Goal: Navigation & Orientation: Find specific page/section

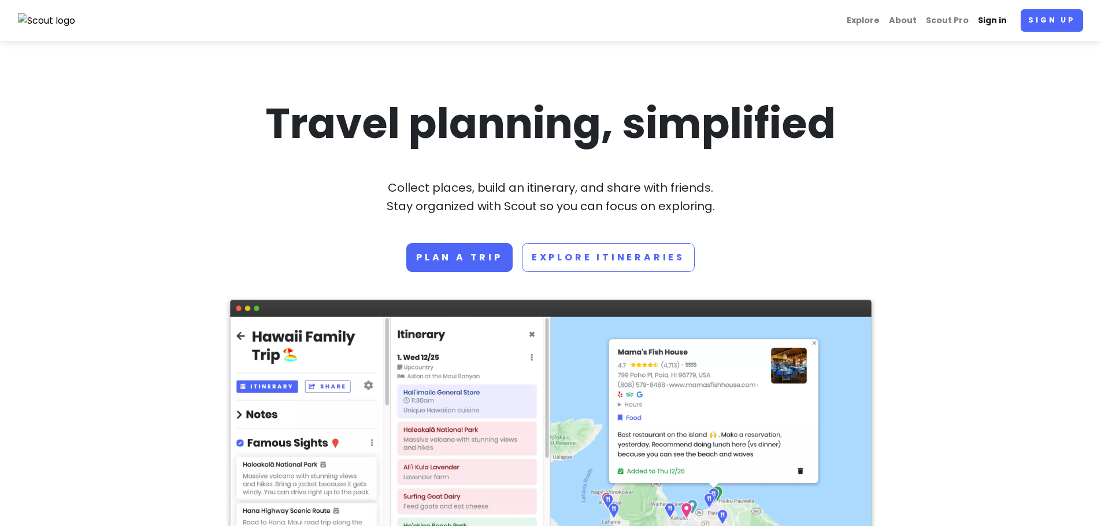
click at [997, 25] on link "Sign in" at bounding box center [992, 20] width 38 height 23
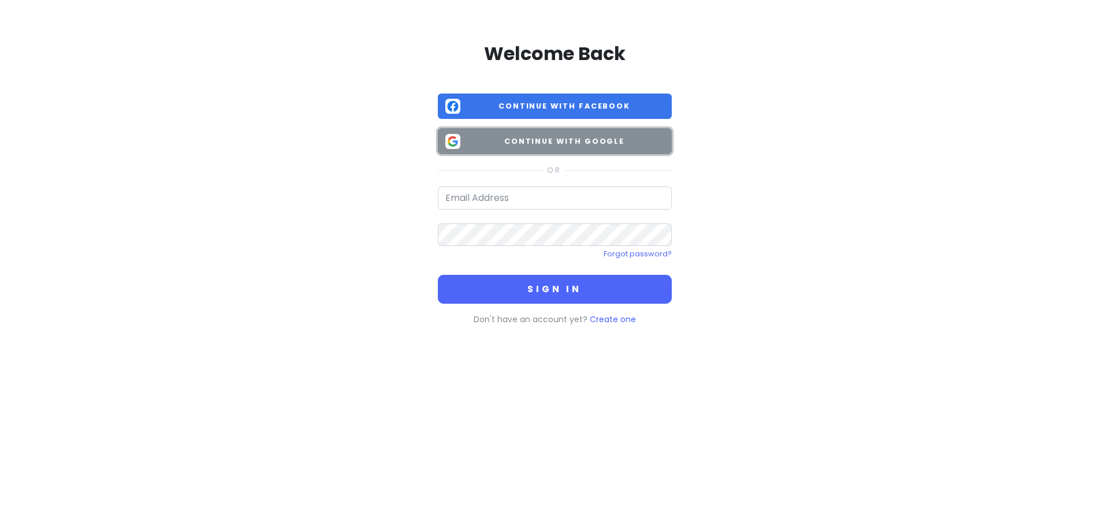
click at [509, 145] on span "Continue with Google" at bounding box center [564, 142] width 199 height 12
click at [580, 146] on span "Continue with Google" at bounding box center [564, 142] width 199 height 12
click at [514, 151] on button "Continue with Google" at bounding box center [555, 141] width 234 height 26
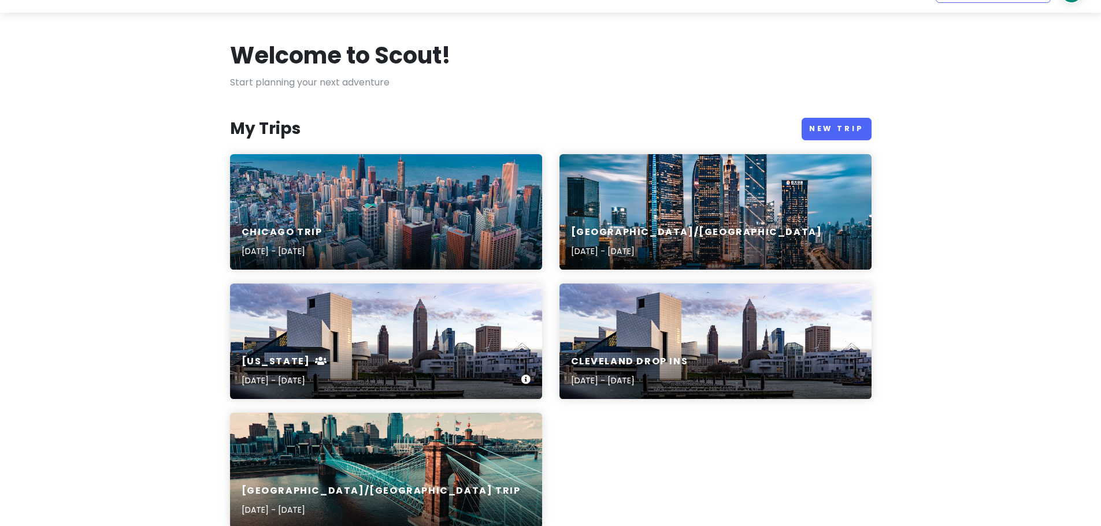
scroll to position [58, 0]
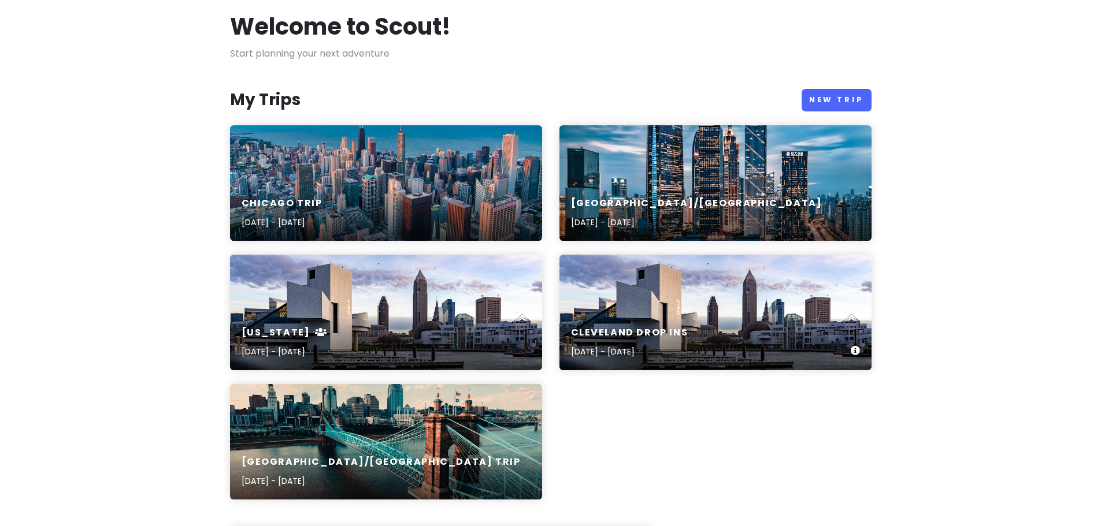
click at [635, 300] on div "CLEVELAND DROP INS [DATE] - [DATE]" at bounding box center [715, 313] width 312 height 116
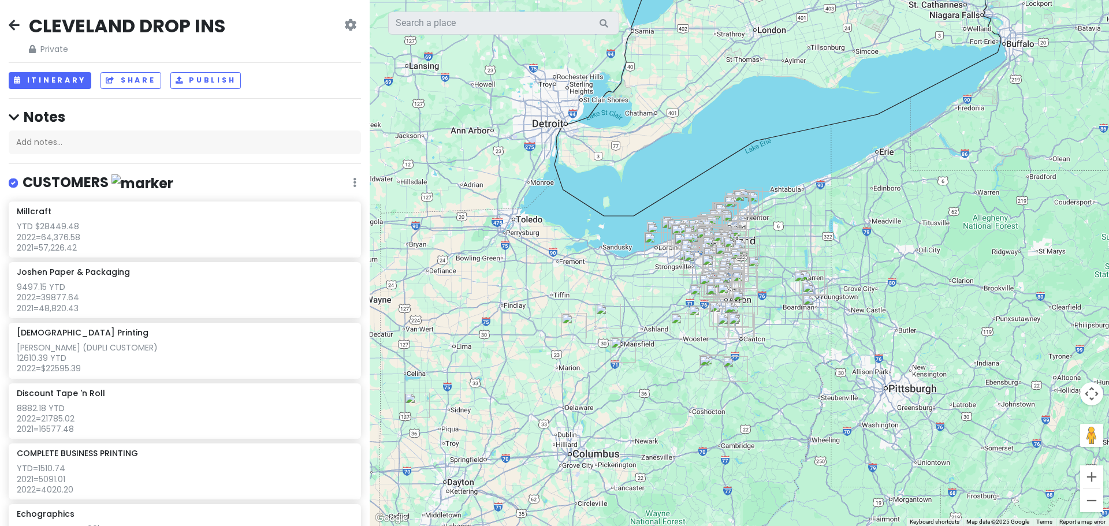
drag, startPoint x: 795, startPoint y: 233, endPoint x: 667, endPoint y: 287, distance: 138.3
click at [665, 288] on div at bounding box center [740, 263] width 740 height 526
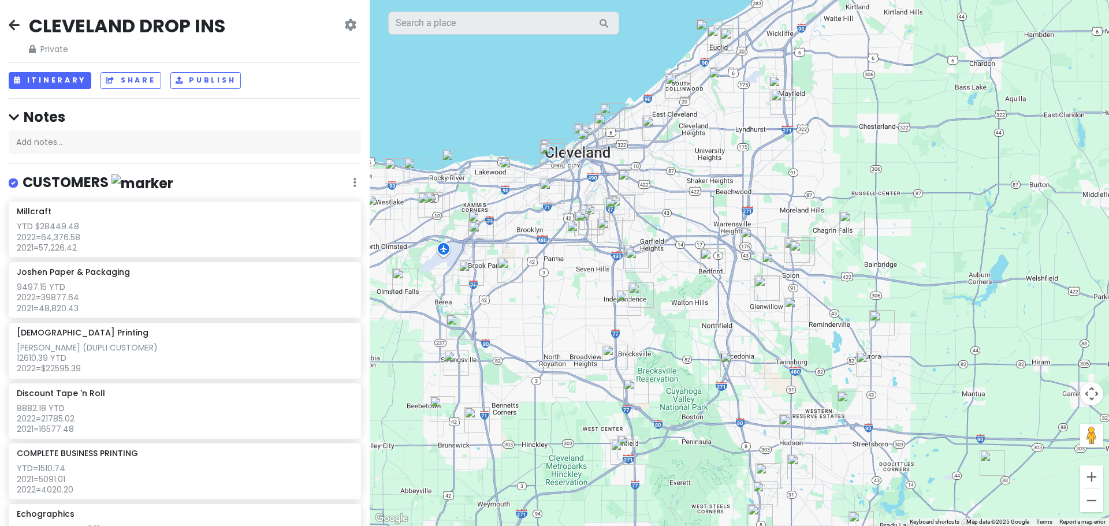
drag, startPoint x: 648, startPoint y: 233, endPoint x: 687, endPoint y: 297, distance: 75.2
click at [688, 297] on div at bounding box center [740, 263] width 740 height 526
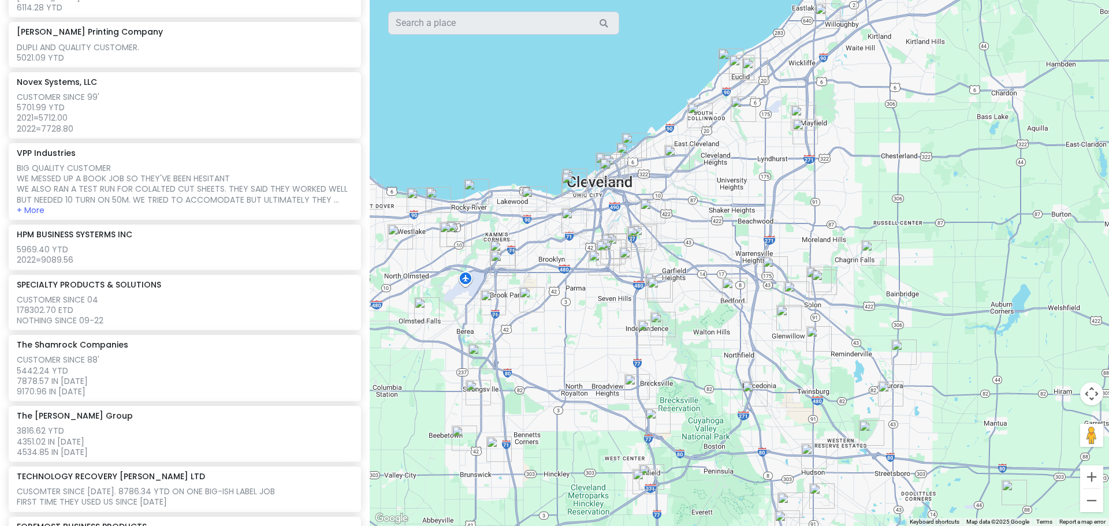
scroll to position [578, 0]
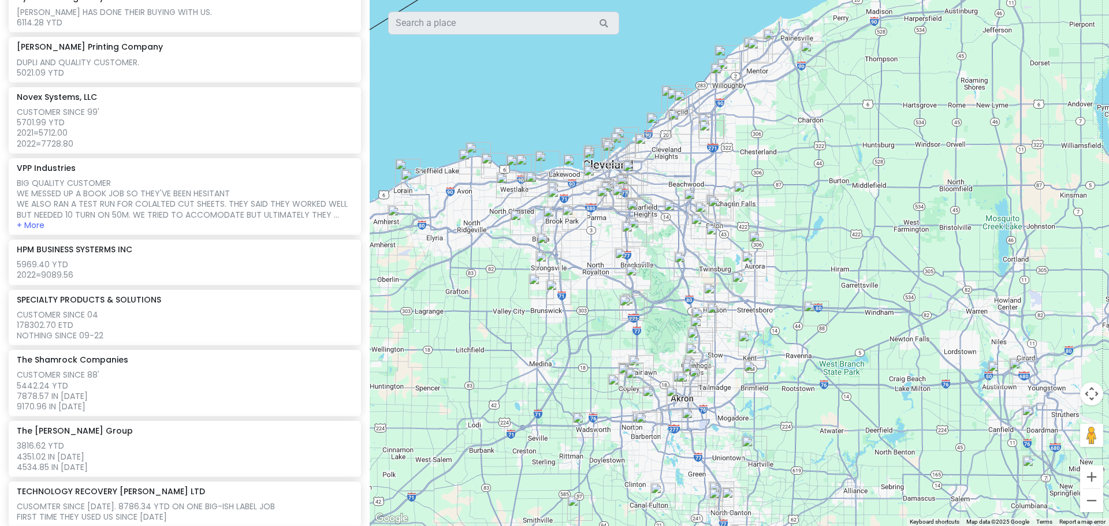
drag, startPoint x: 537, startPoint y: 325, endPoint x: 582, endPoint y: 272, distance: 69.3
click at [582, 272] on div at bounding box center [740, 263] width 740 height 526
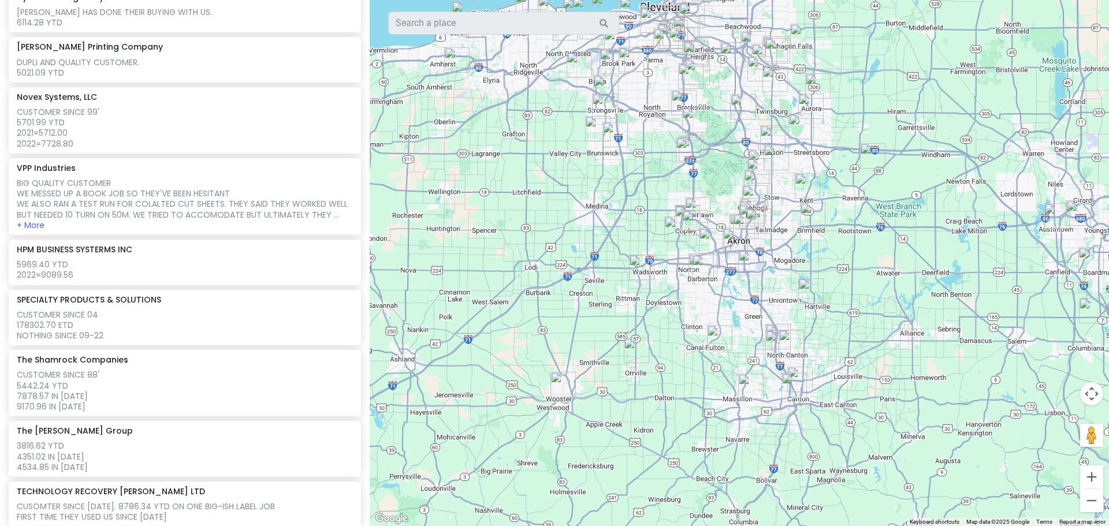
drag, startPoint x: 472, startPoint y: 426, endPoint x: 530, endPoint y: 264, distance: 172.2
click at [530, 264] on div at bounding box center [740, 263] width 740 height 526
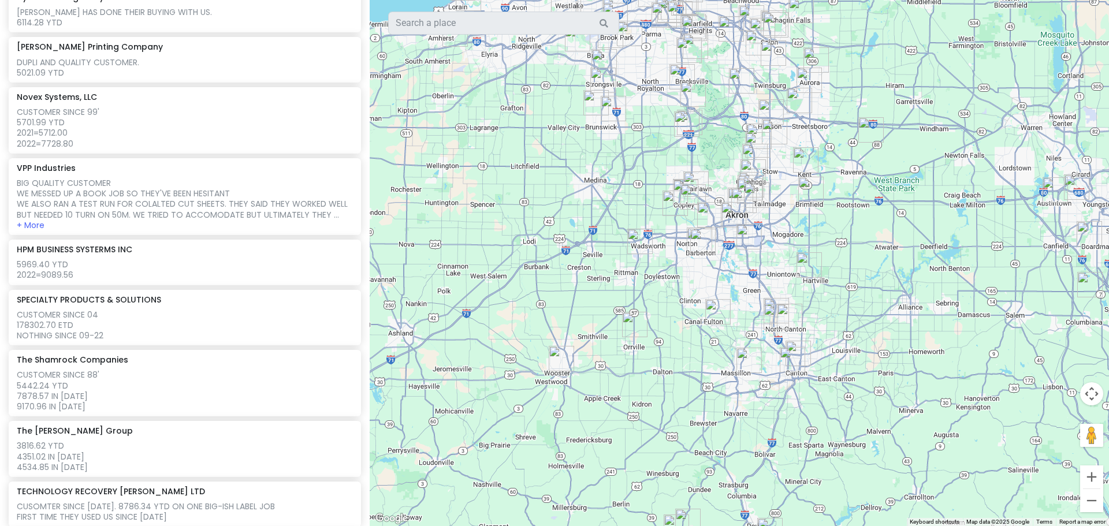
drag, startPoint x: 522, startPoint y: 347, endPoint x: 509, endPoint y: 272, distance: 76.3
click at [509, 270] on div at bounding box center [740, 263] width 740 height 526
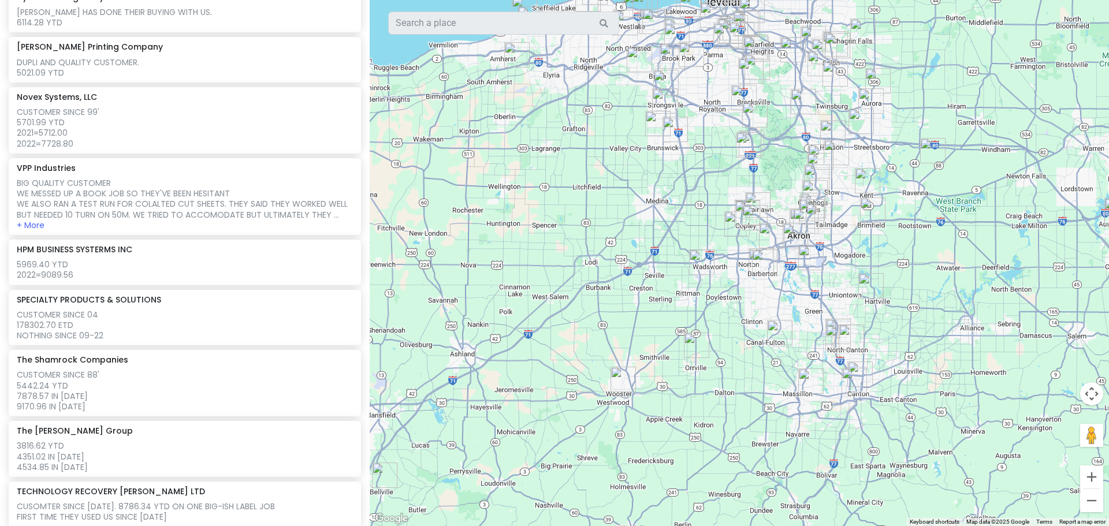
drag, startPoint x: 524, startPoint y: 214, endPoint x: 616, endPoint y: 279, distance: 112.1
click at [616, 279] on div at bounding box center [740, 263] width 740 height 526
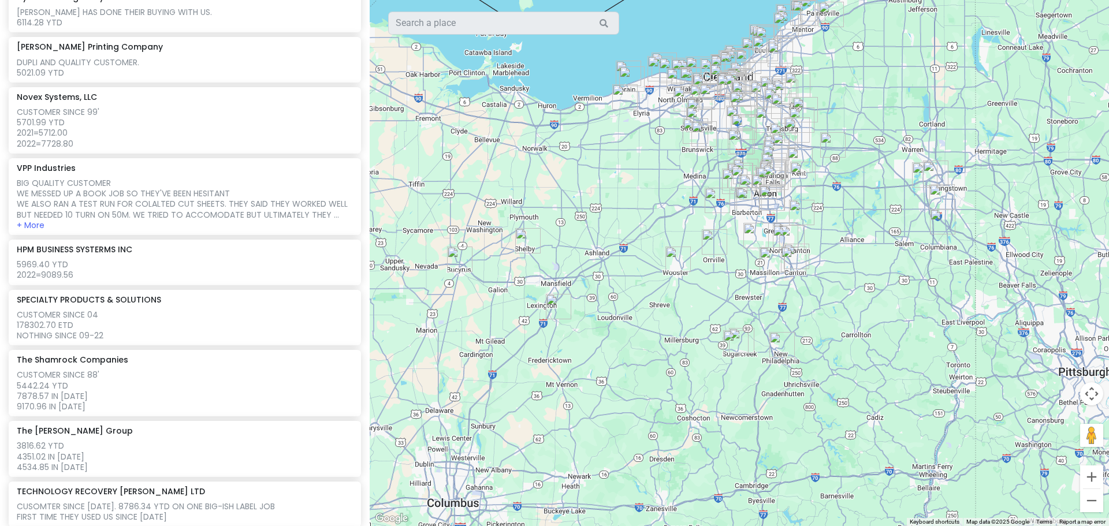
drag, startPoint x: 533, startPoint y: 290, endPoint x: 600, endPoint y: 238, distance: 84.4
click at [600, 238] on div at bounding box center [740, 263] width 740 height 526
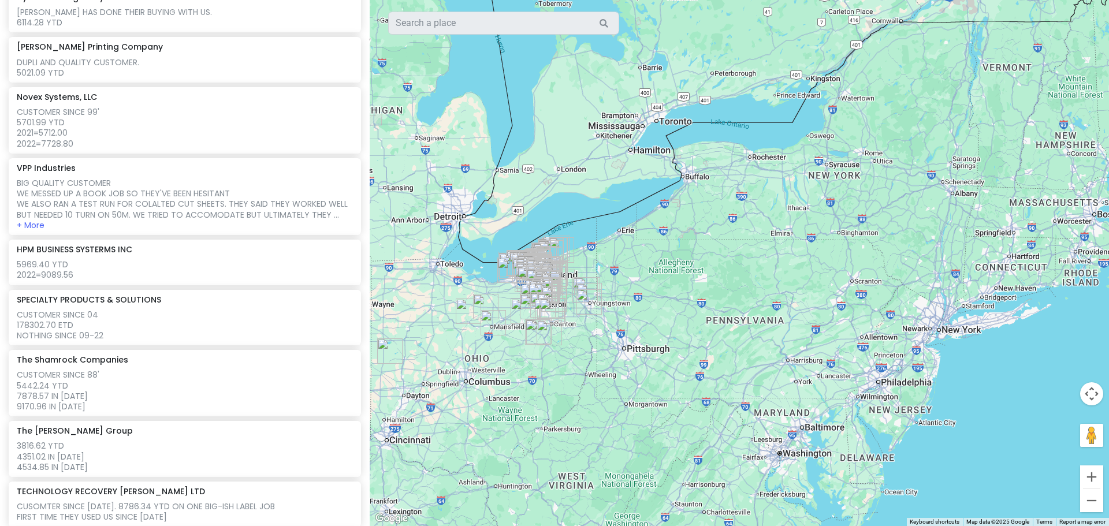
click at [380, 344] on img "VPP Industries" at bounding box center [389, 351] width 25 height 25
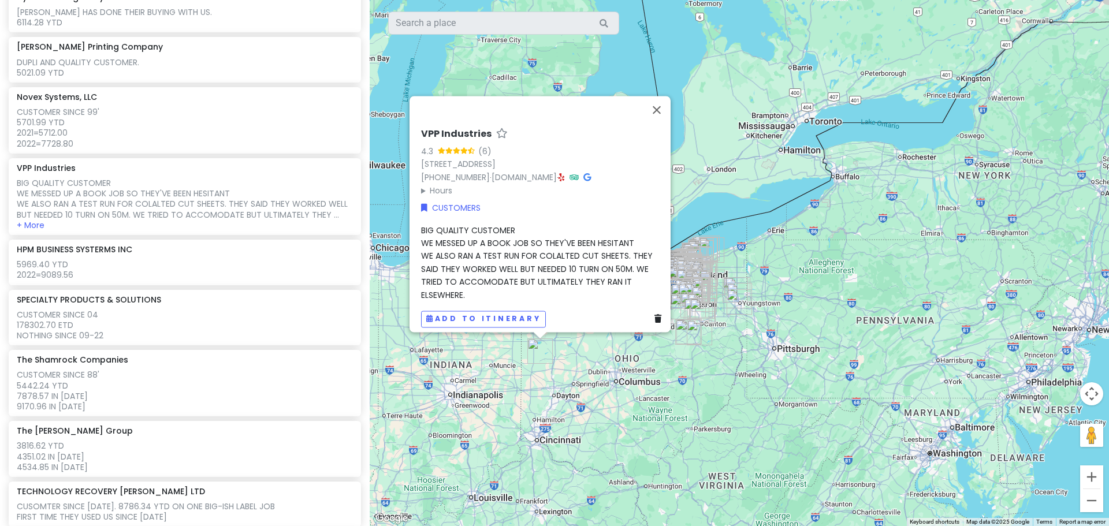
click at [566, 364] on div "VPP Industries 4.3 (6) [STREET_ADDRESS] [PHONE_NUMBER] · [DOMAIN_NAME] · Hours …" at bounding box center [740, 263] width 740 height 526
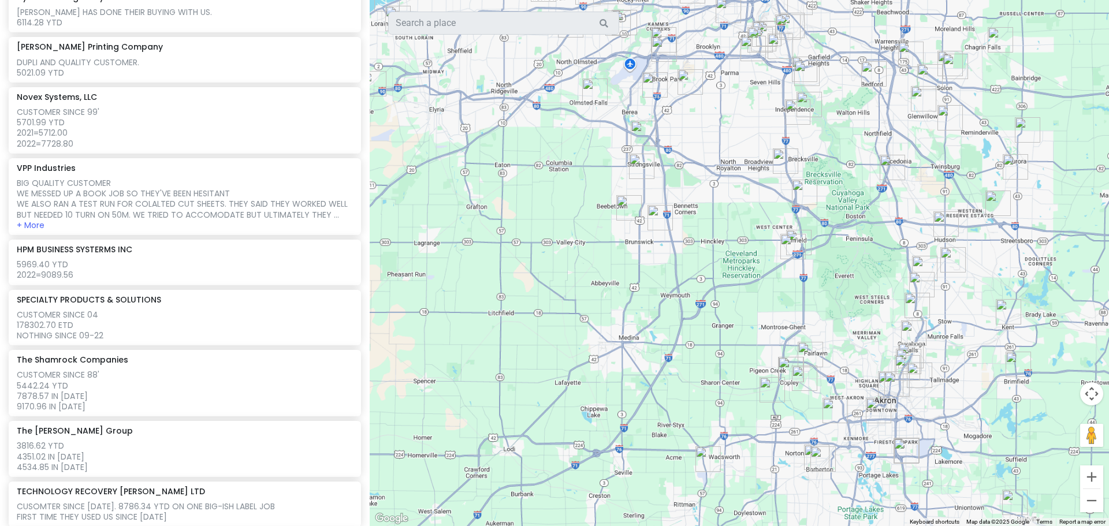
drag, startPoint x: 784, startPoint y: 183, endPoint x: 453, endPoint y: 413, distance: 402.3
click at [448, 436] on div at bounding box center [740, 263] width 740 height 526
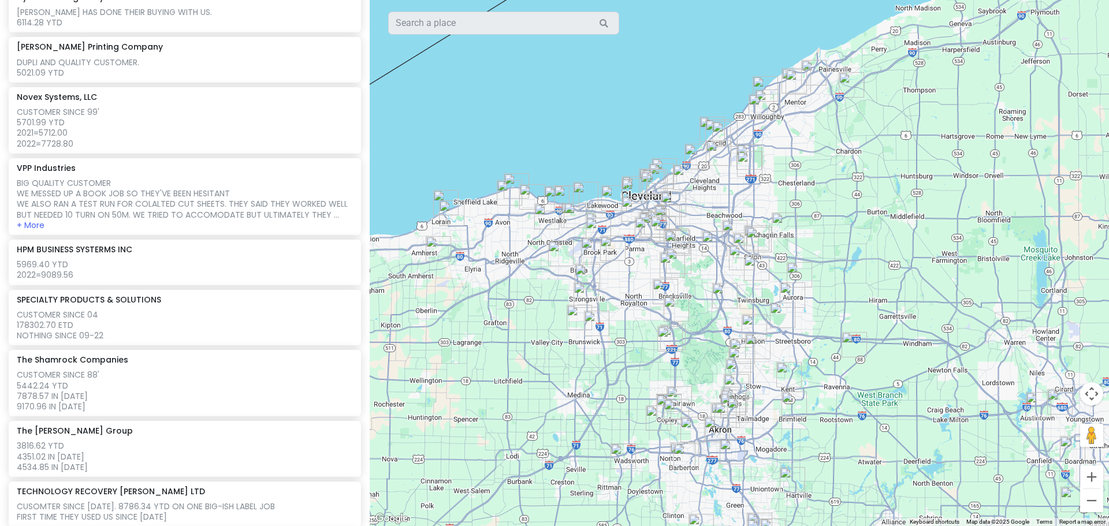
drag, startPoint x: 647, startPoint y: 213, endPoint x: 630, endPoint y: 294, distance: 81.9
click at [630, 294] on div at bounding box center [740, 263] width 740 height 526
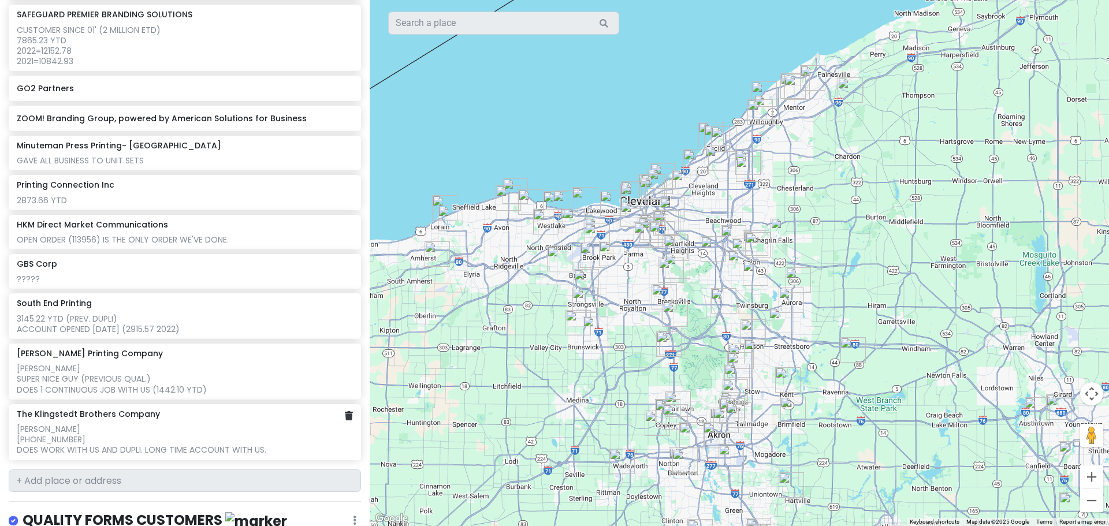
scroll to position [1156, 0]
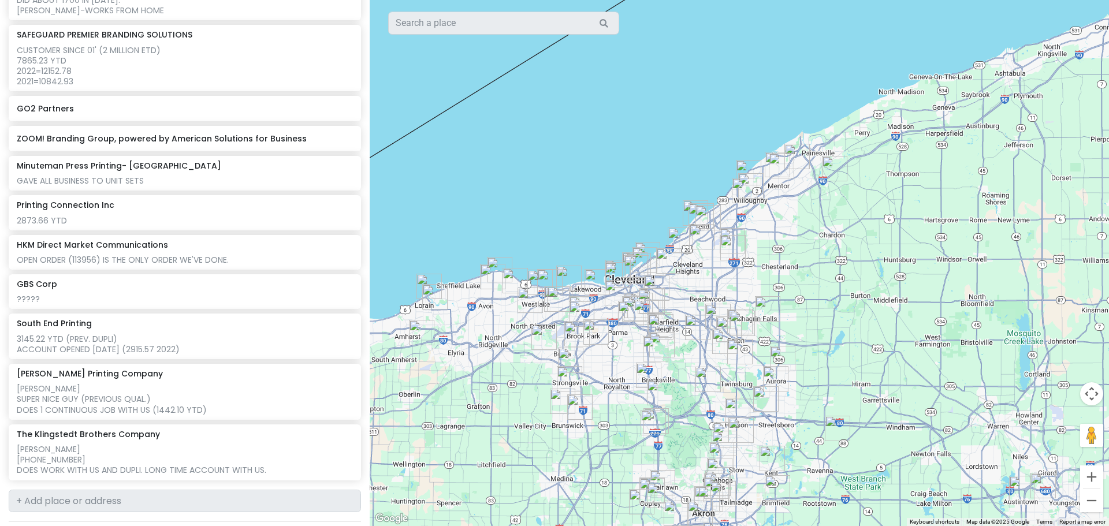
drag, startPoint x: 515, startPoint y: 296, endPoint x: 500, endPoint y: 377, distance: 82.4
click at [500, 377] on div at bounding box center [740, 263] width 740 height 526
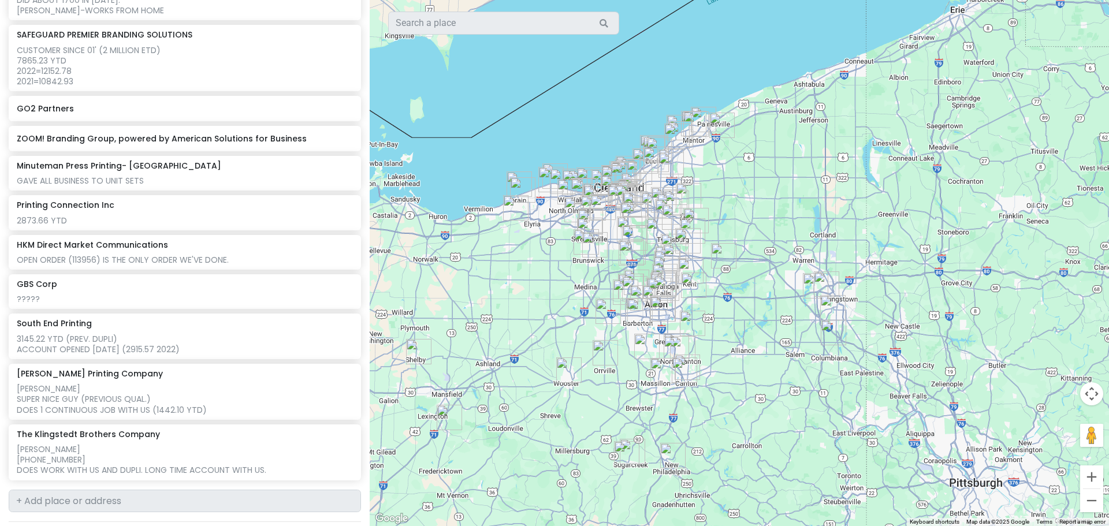
drag, startPoint x: 495, startPoint y: 365, endPoint x: 515, endPoint y: 285, distance: 82.3
click at [524, 283] on div at bounding box center [740, 263] width 740 height 526
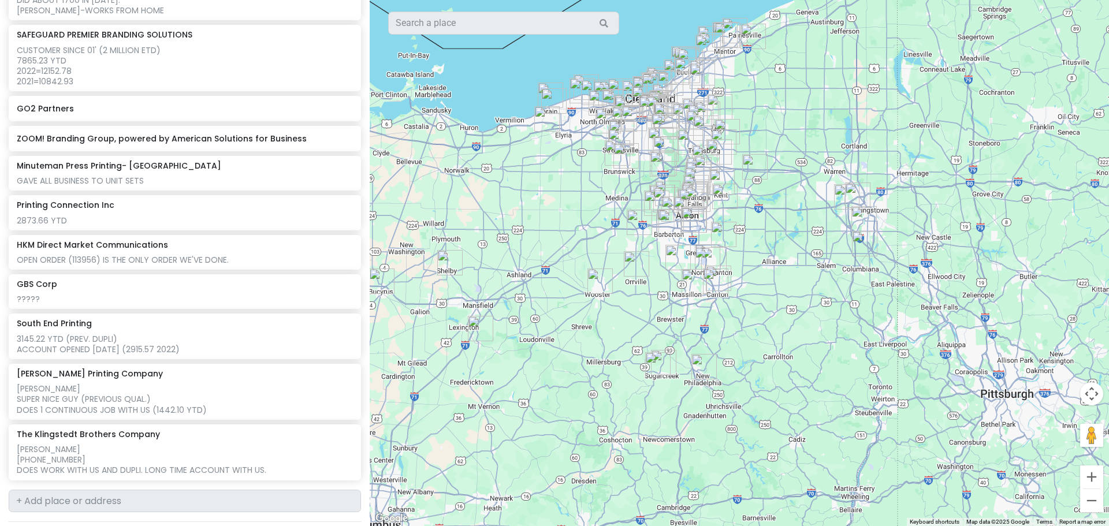
drag, startPoint x: 502, startPoint y: 317, endPoint x: 537, endPoint y: 247, distance: 78.6
click at [537, 243] on div at bounding box center [740, 263] width 740 height 526
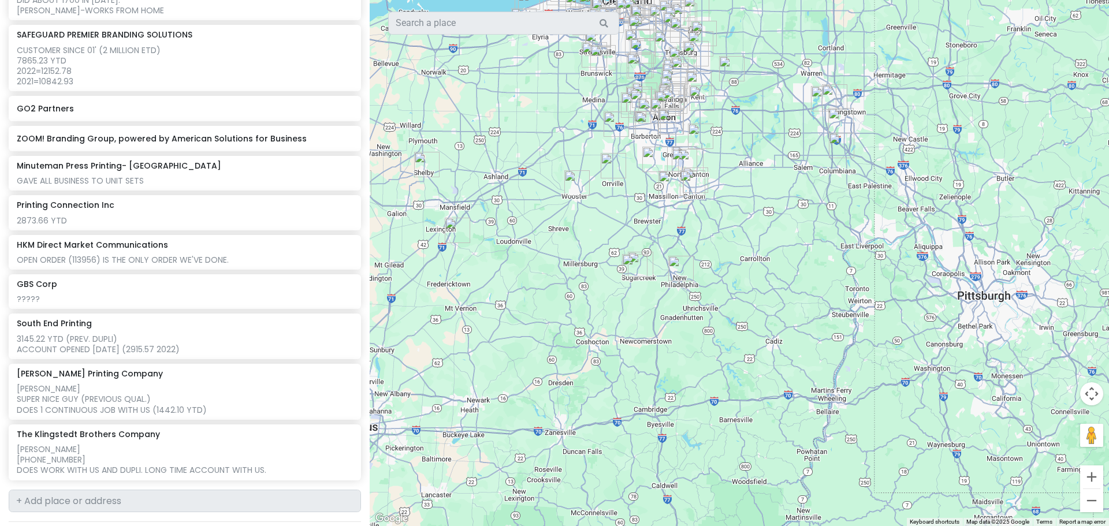
drag, startPoint x: 539, startPoint y: 240, endPoint x: 515, endPoint y: 127, distance: 115.7
click at [512, 113] on div at bounding box center [740, 263] width 740 height 526
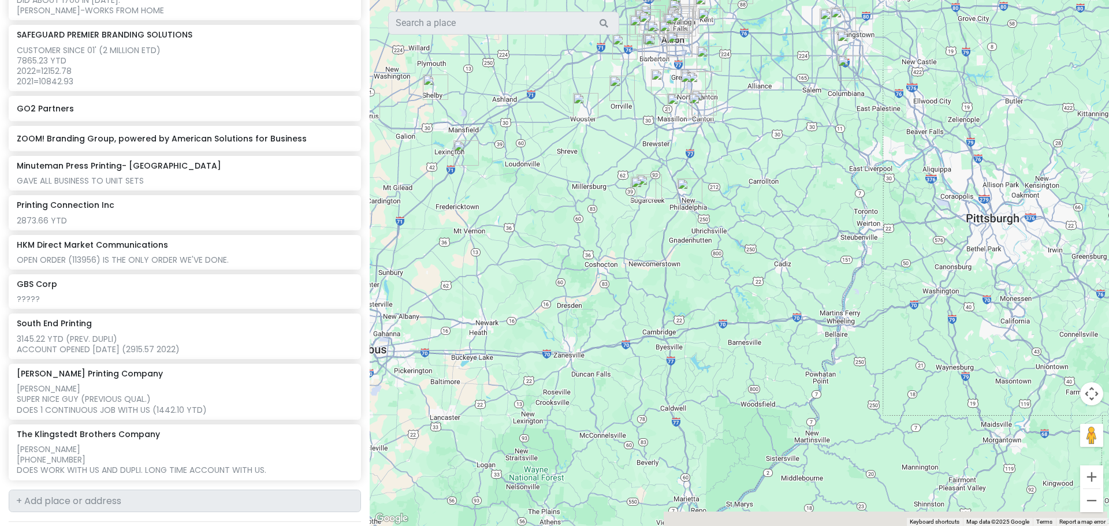
drag, startPoint x: 561, startPoint y: 292, endPoint x: 570, endPoint y: 240, distance: 52.9
click at [570, 240] on div at bounding box center [740, 263] width 740 height 526
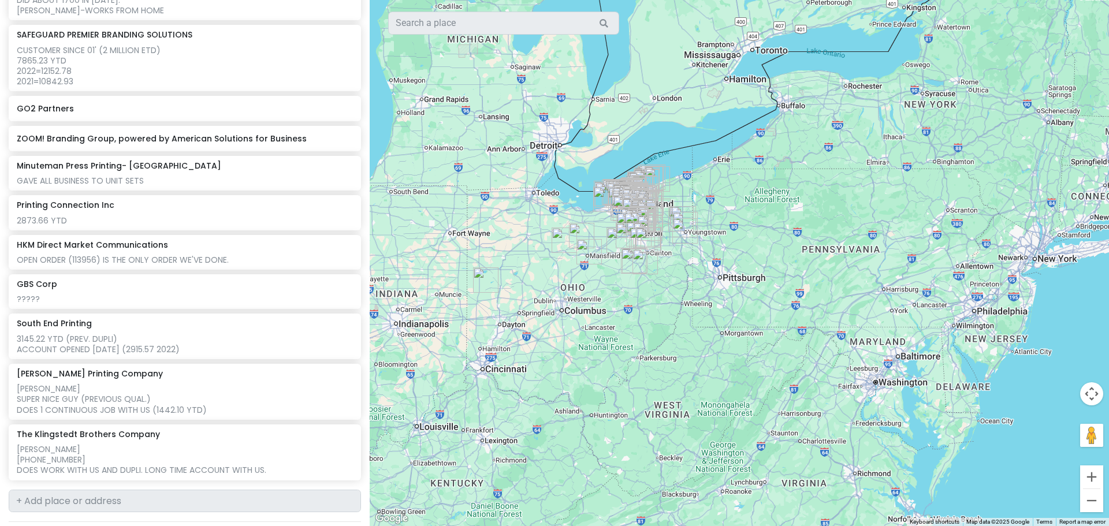
drag, startPoint x: 495, startPoint y: 287, endPoint x: 535, endPoint y: 295, distance: 41.4
click at [535, 295] on div at bounding box center [740, 263] width 740 height 526
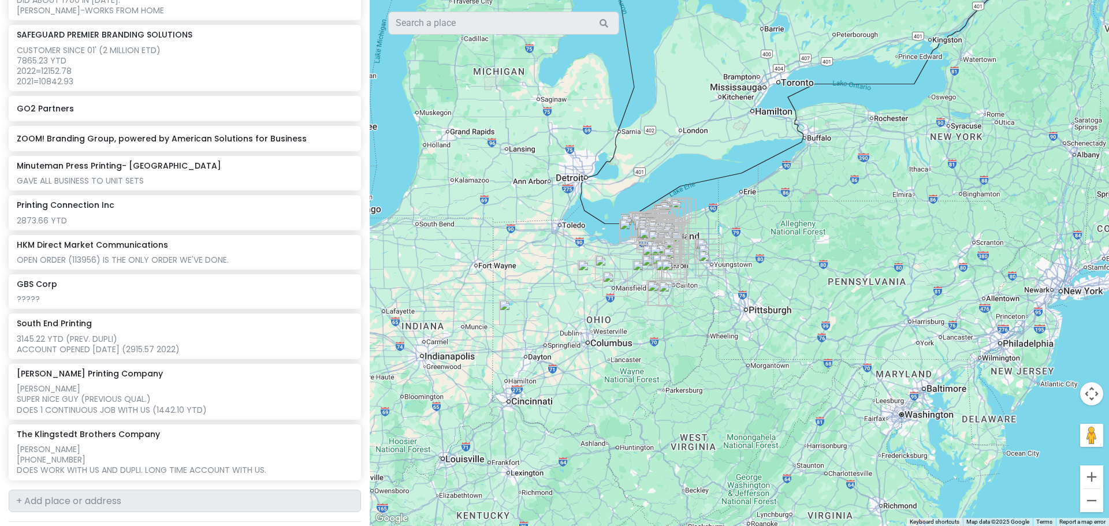
drag, startPoint x: 499, startPoint y: 228, endPoint x: 527, endPoint y: 264, distance: 45.7
click at [527, 264] on div at bounding box center [740, 263] width 740 height 526
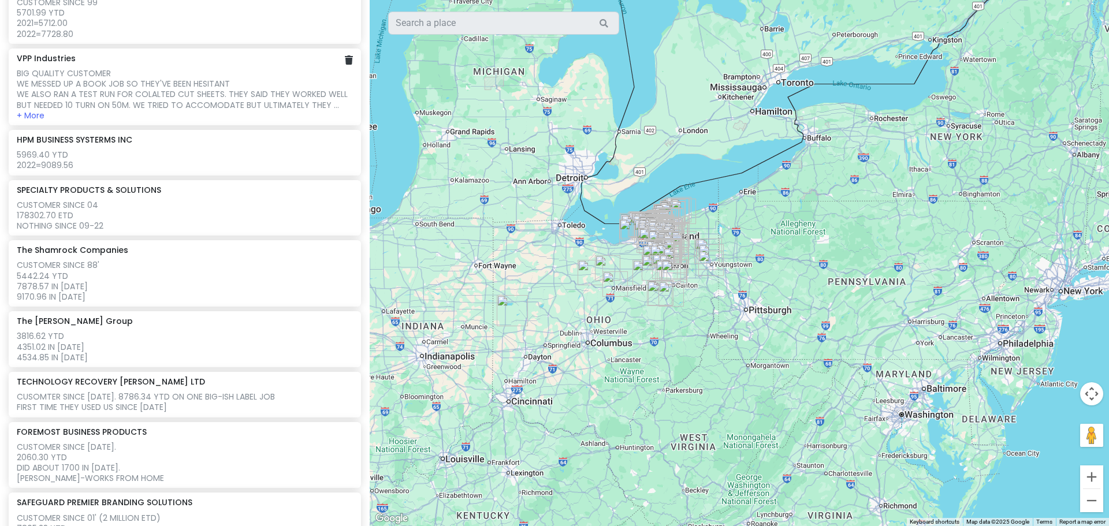
scroll to position [693, 0]
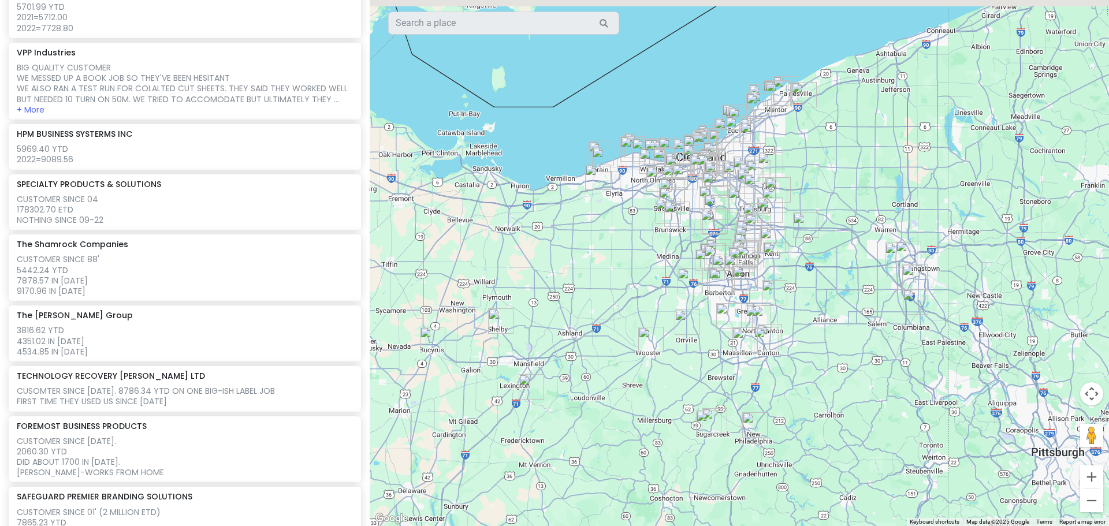
drag, startPoint x: 628, startPoint y: 222, endPoint x: 586, endPoint y: 259, distance: 56.1
click at [586, 259] on div at bounding box center [740, 263] width 740 height 526
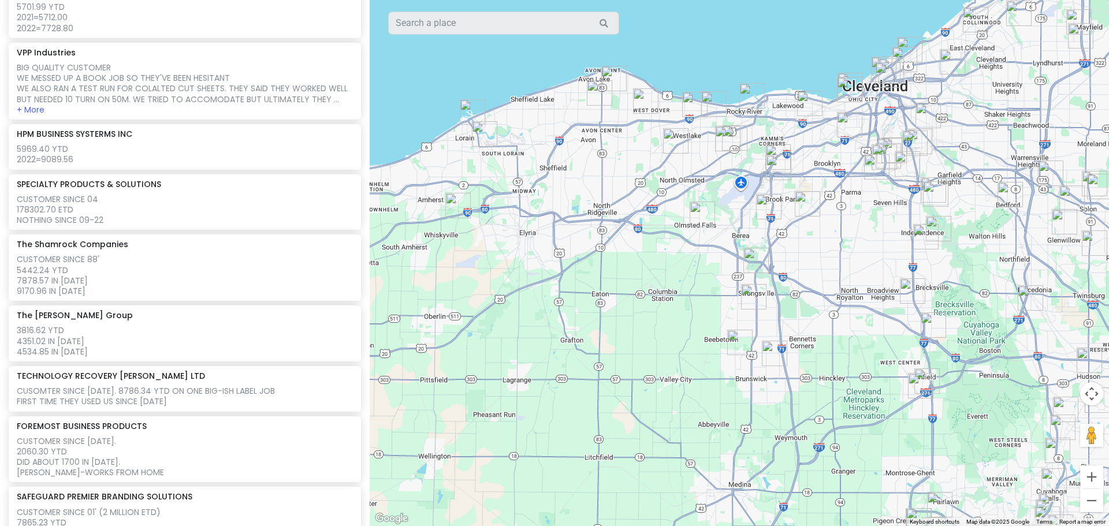
drag, startPoint x: 659, startPoint y: 190, endPoint x: 585, endPoint y: 245, distance: 91.6
click at [585, 245] on div at bounding box center [740, 263] width 740 height 526
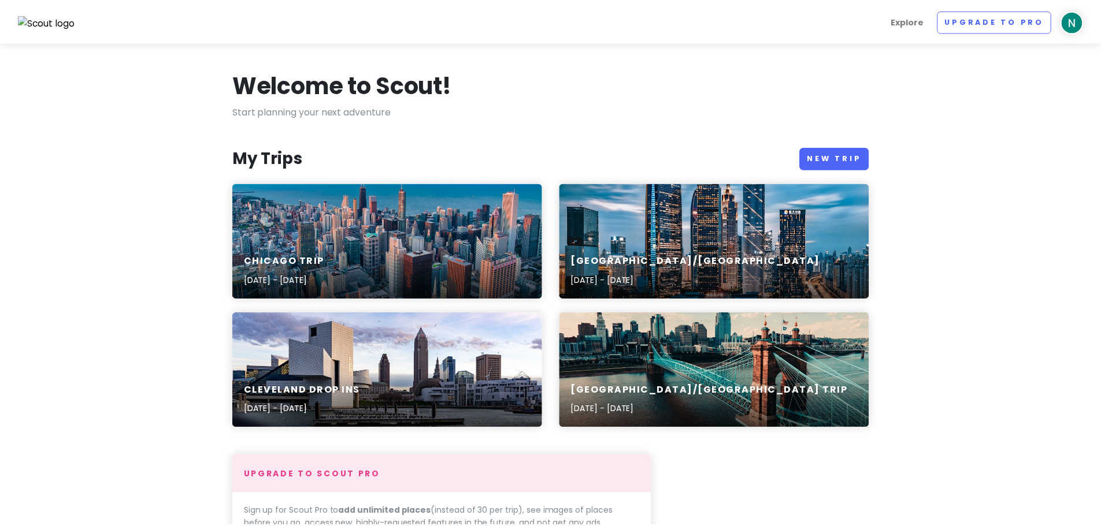
scroll to position [58, 0]
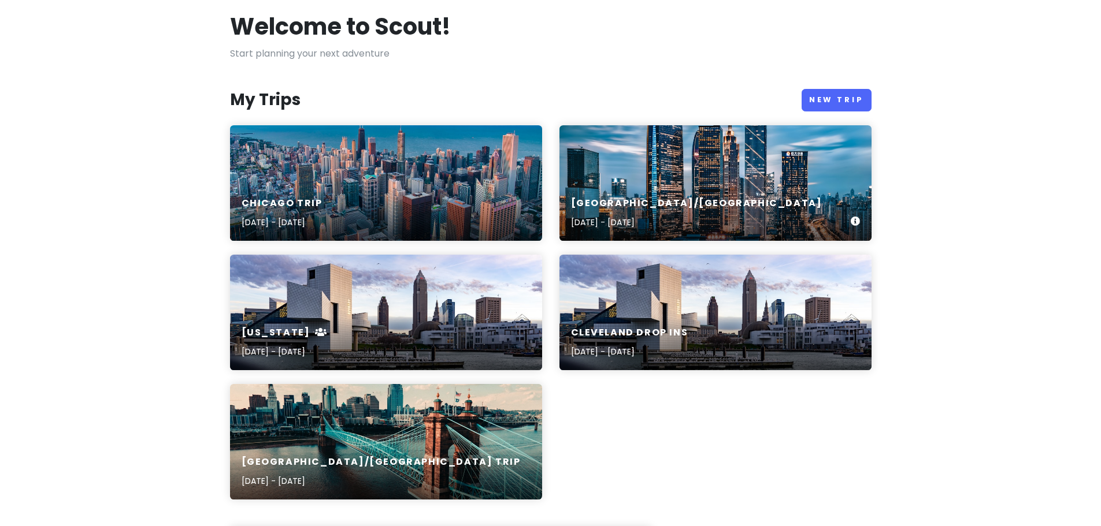
click at [659, 170] on div "[GEOGRAPHIC_DATA]/[GEOGRAPHIC_DATA] [DATE] - [DATE]" at bounding box center [715, 183] width 312 height 116
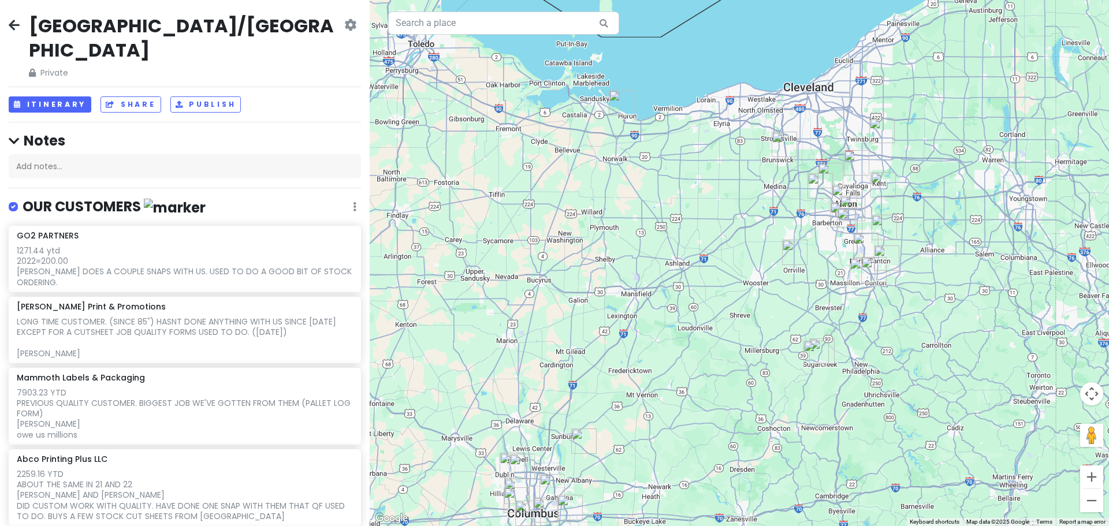
drag, startPoint x: 788, startPoint y: 156, endPoint x: 743, endPoint y: 221, distance: 79.2
click at [743, 221] on div at bounding box center [740, 263] width 740 height 526
